Goal: Navigation & Orientation: Find specific page/section

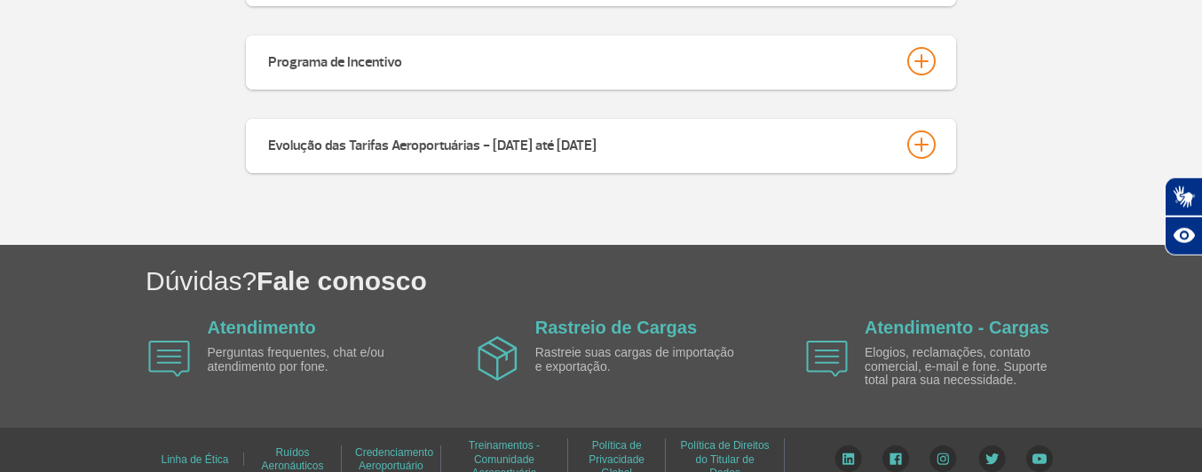
scroll to position [1180, 0]
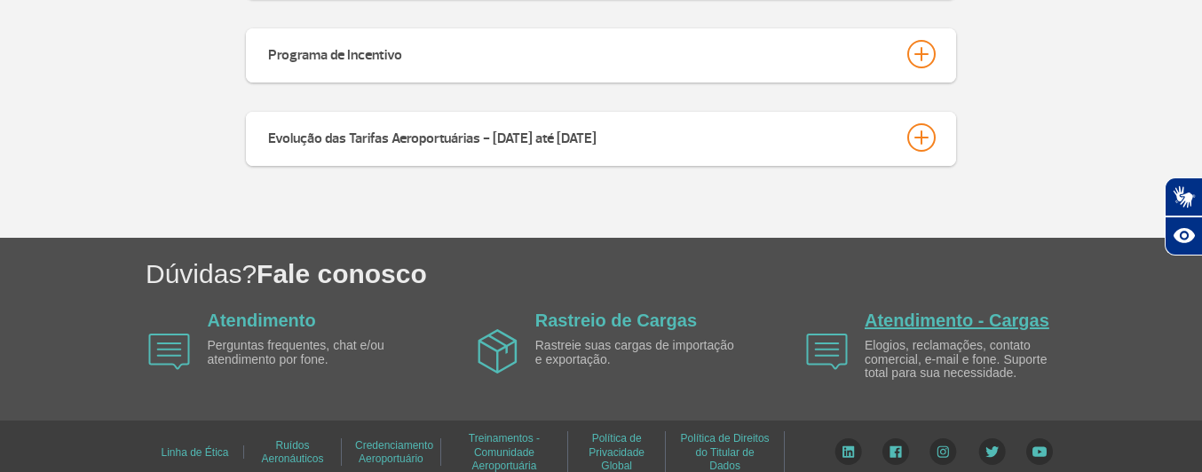
click at [969, 311] on link "Atendimento - Cargas" at bounding box center [957, 321] width 185 height 20
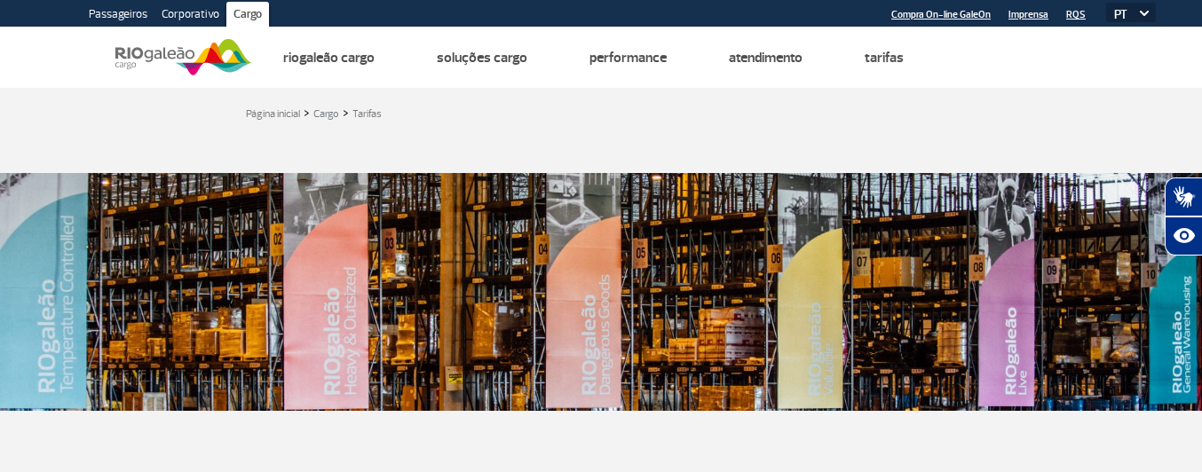
scroll to position [1180, 0]
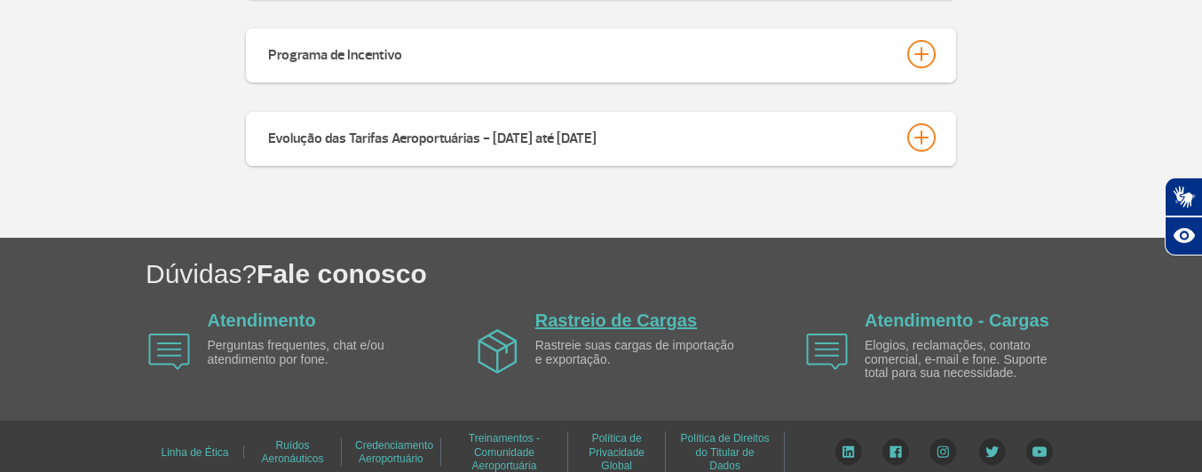
click at [605, 311] on link "Rastreio de Cargas" at bounding box center [616, 321] width 162 height 20
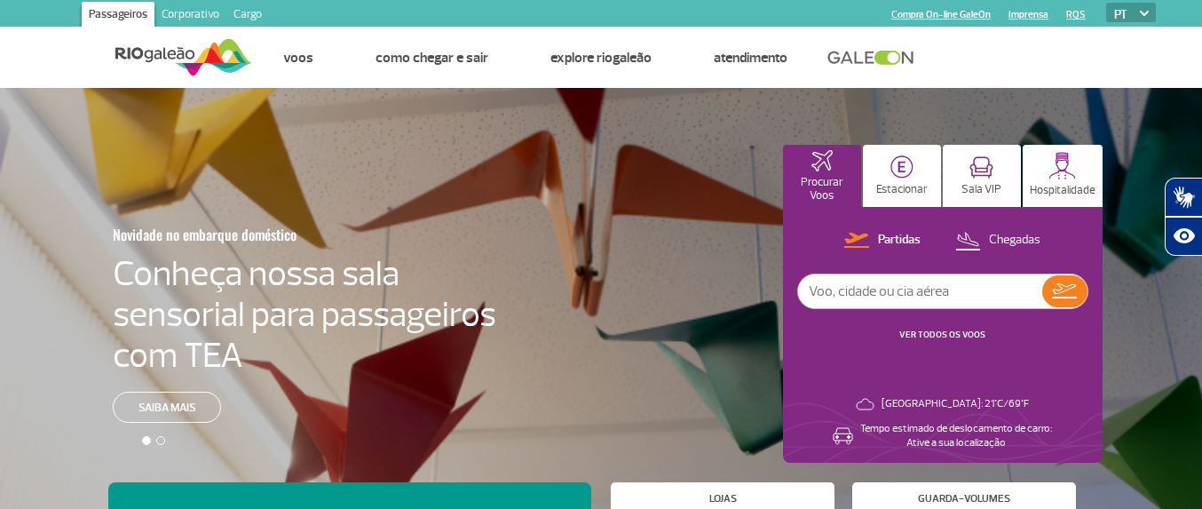
click at [252, 9] on link "Cargo" at bounding box center [247, 16] width 43 height 28
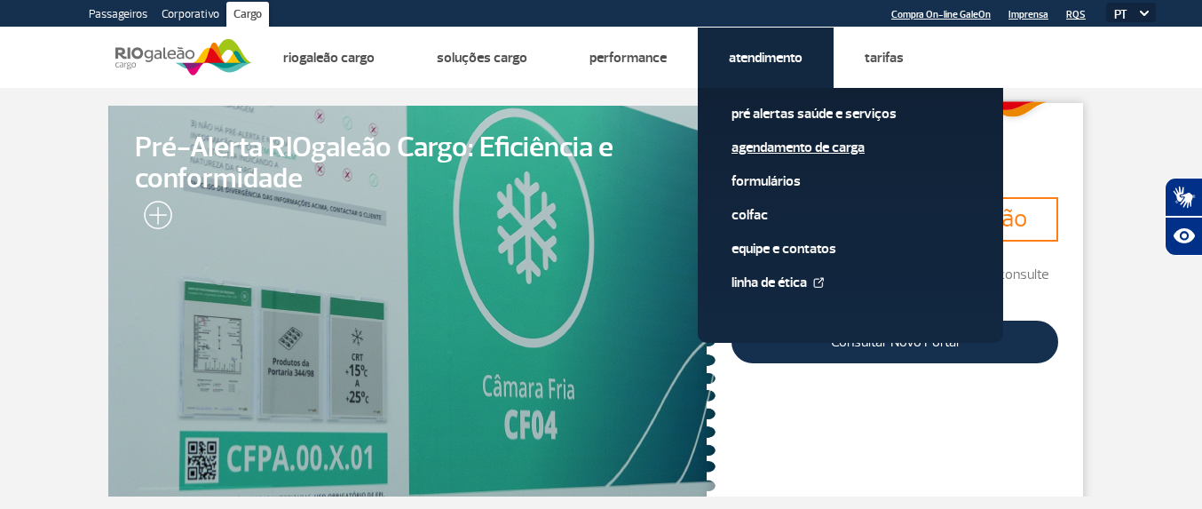
click at [817, 147] on link "Agendamento de Carga" at bounding box center [851, 148] width 238 height 20
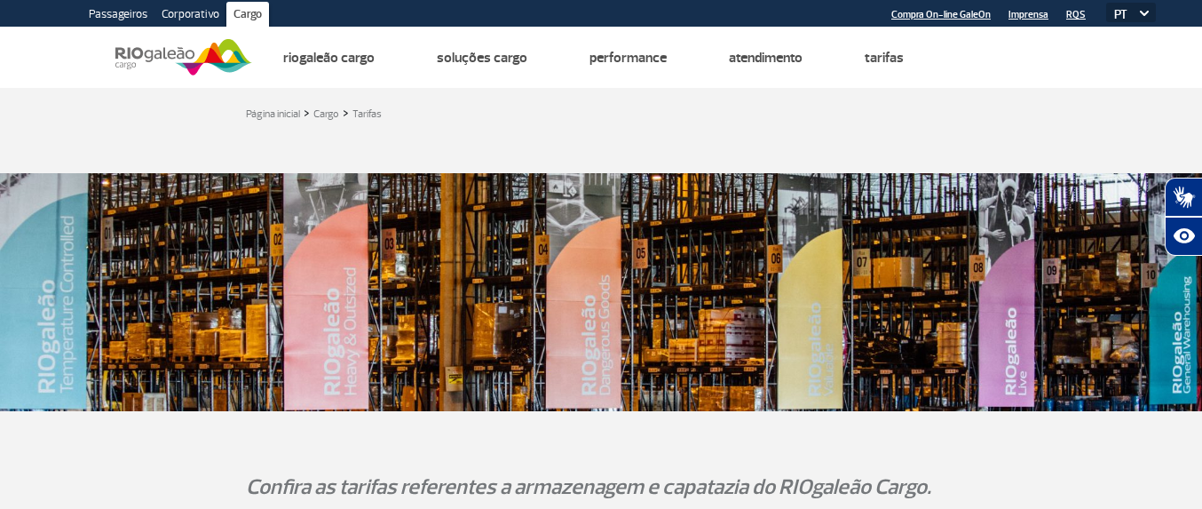
click at [1040, 77] on ul "Página inicial Desempenho Operacional Programa de Eficiência Logística Riogaleã…" at bounding box center [704, 58] width 904 height 60
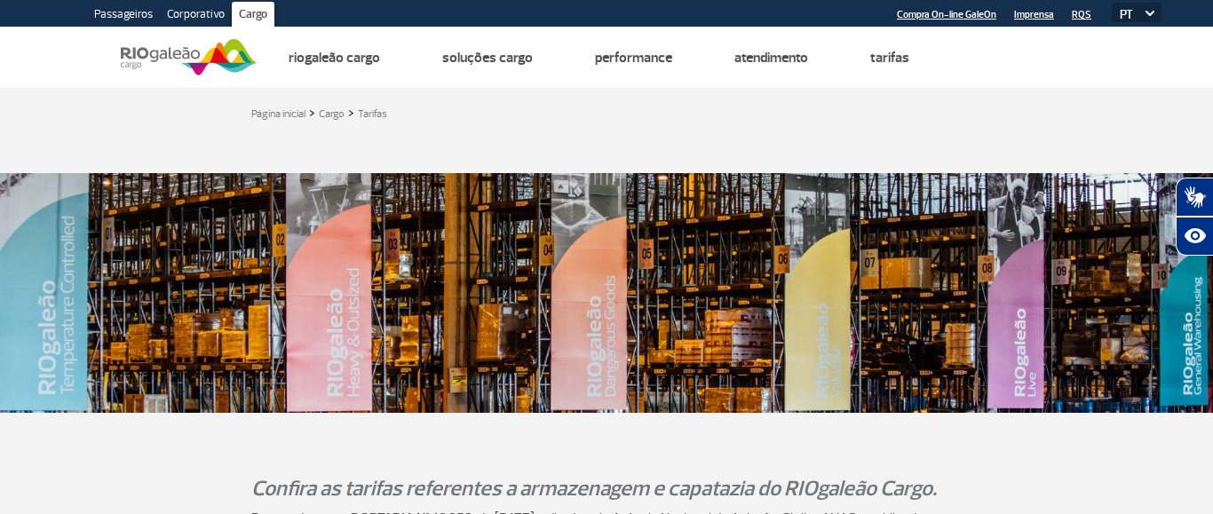
scroll to position [484, 0]
